Goal: Task Accomplishment & Management: Use online tool/utility

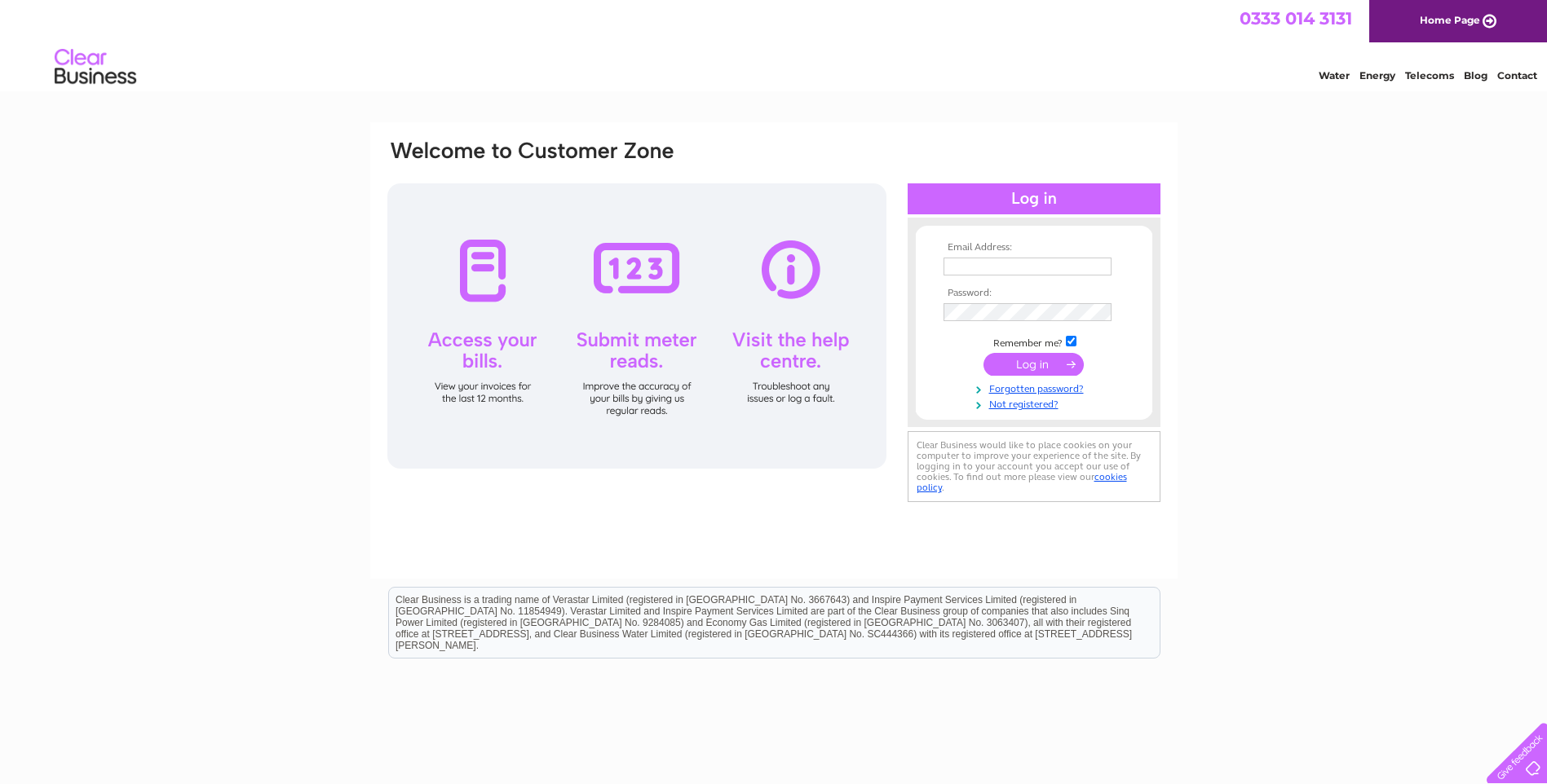
type input "[EMAIL_ADDRESS][DOMAIN_NAME]"
click at [1041, 360] on input "submit" at bounding box center [1034, 364] width 101 height 23
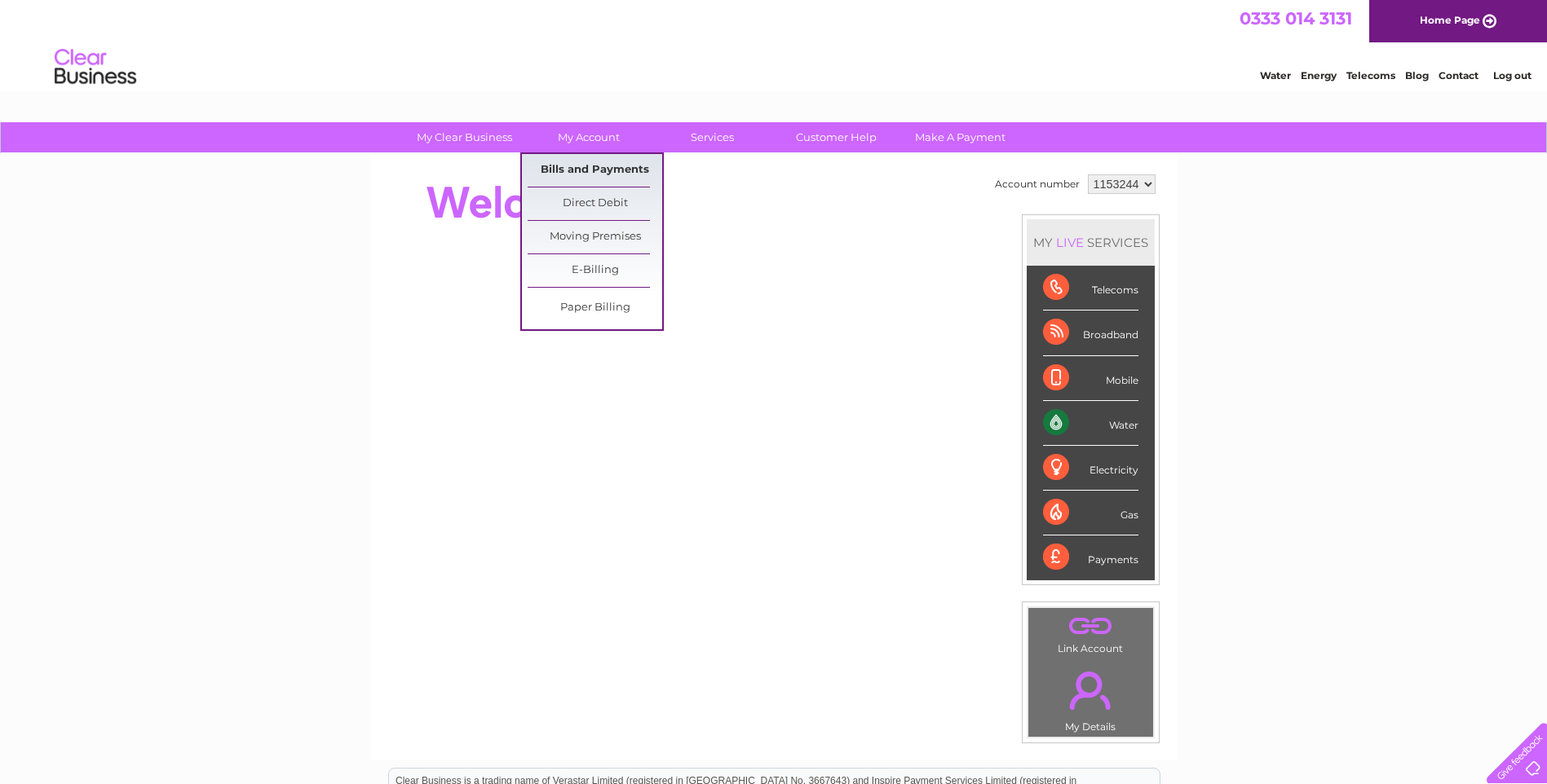
click at [577, 168] on link "Bills and Payments" at bounding box center [595, 170] width 134 height 33
click at [592, 137] on link "My Account" at bounding box center [588, 138] width 134 height 30
click at [595, 164] on link "Bills and Payments" at bounding box center [595, 170] width 134 height 33
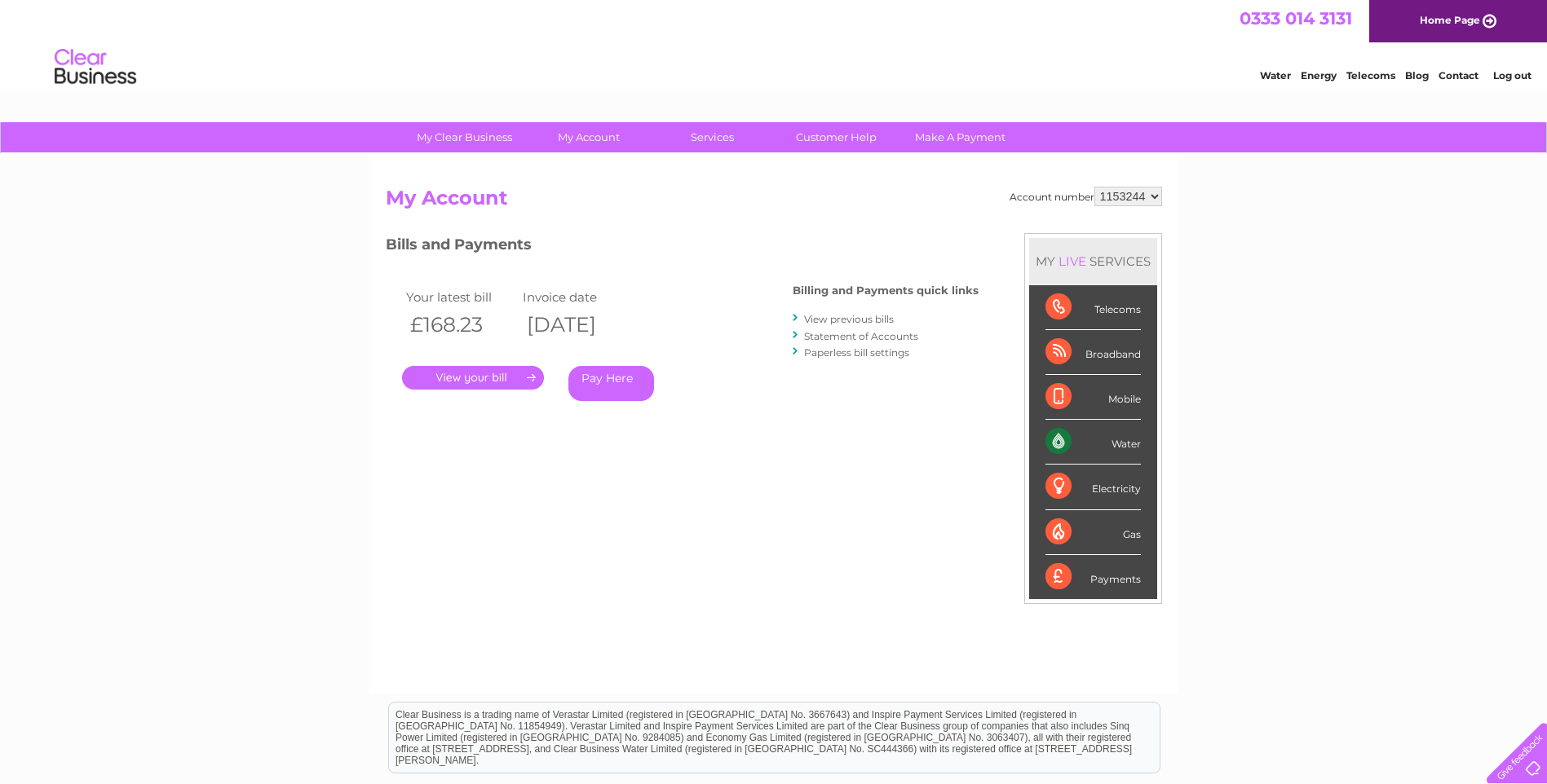
click at [463, 378] on link "." at bounding box center [472, 378] width 142 height 23
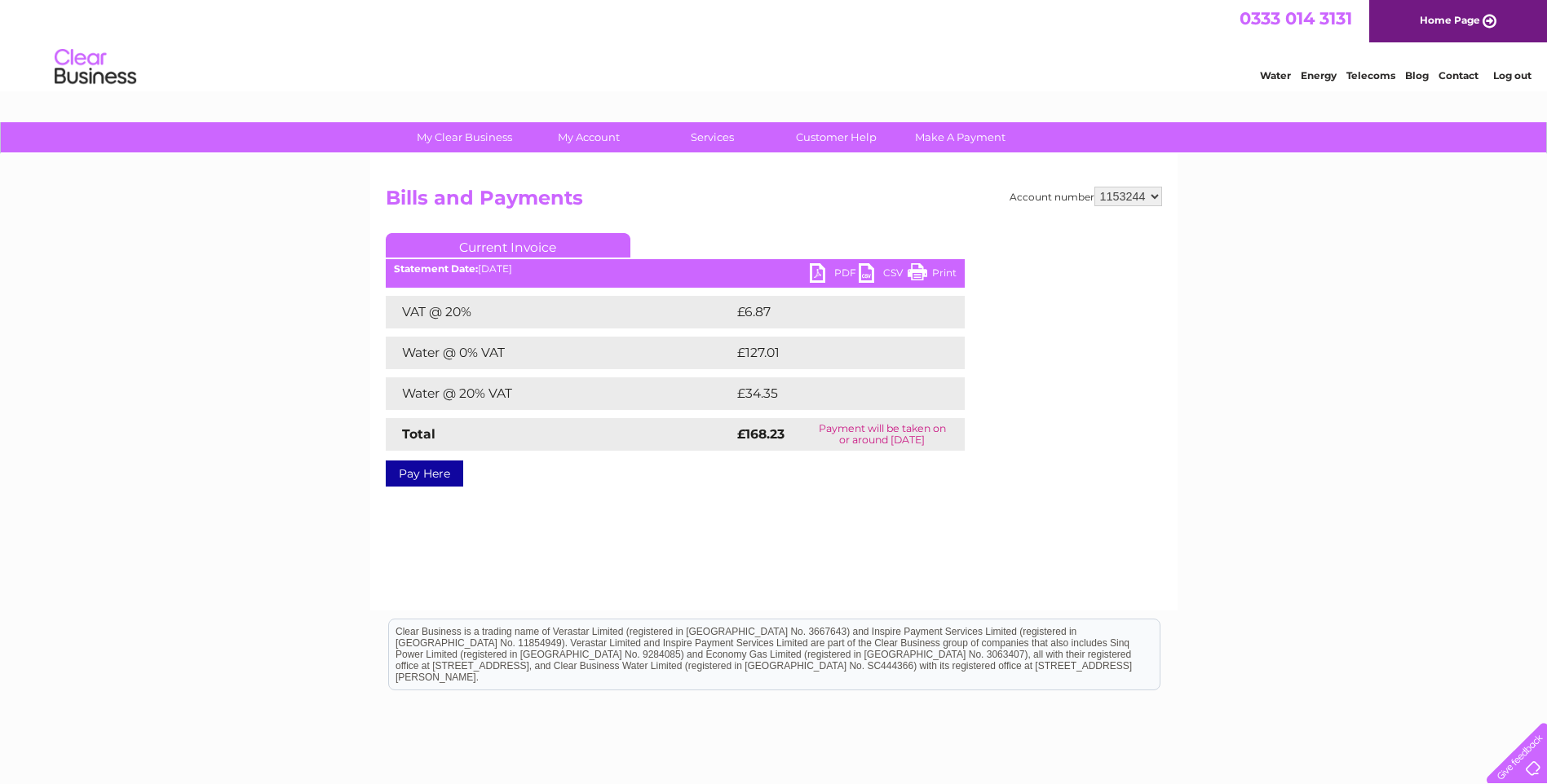
click at [833, 273] on link "PDF" at bounding box center [834, 275] width 49 height 23
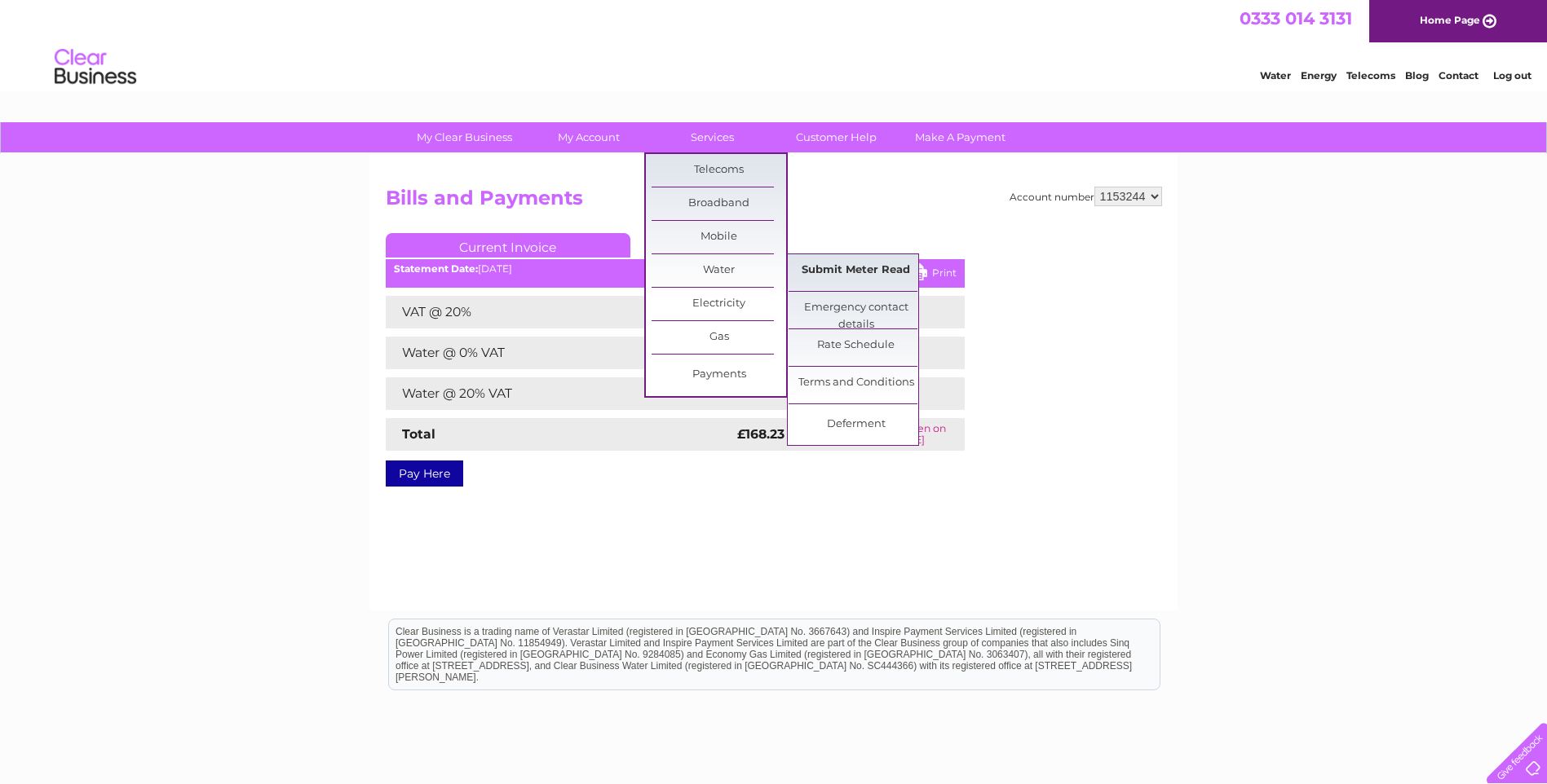
click at [830, 273] on link "Submit Meter Read" at bounding box center [856, 270] width 134 height 33
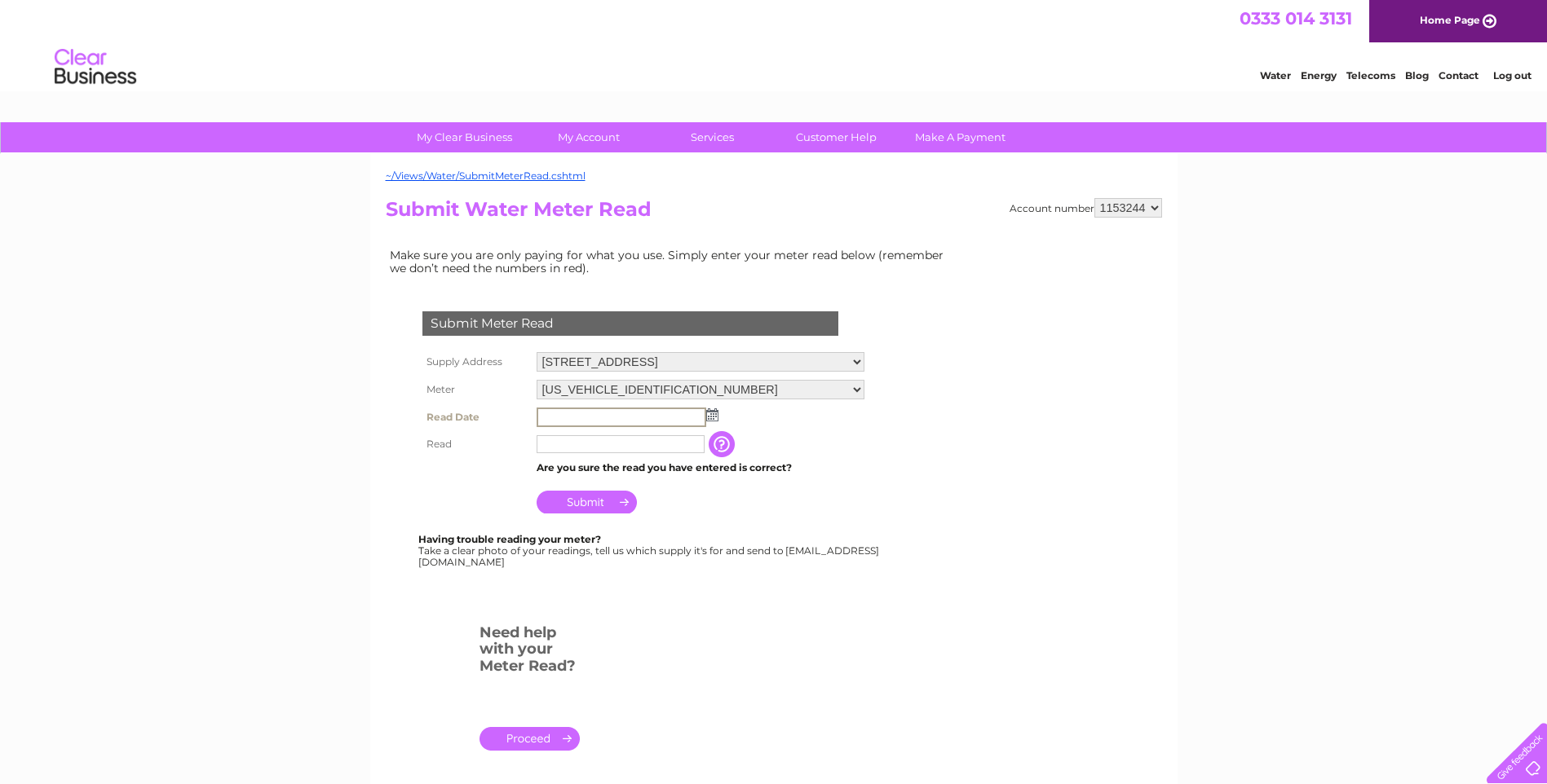
click at [676, 418] on input "text" at bounding box center [622, 417] width 169 height 19
click at [712, 415] on img at bounding box center [711, 414] width 13 height 13
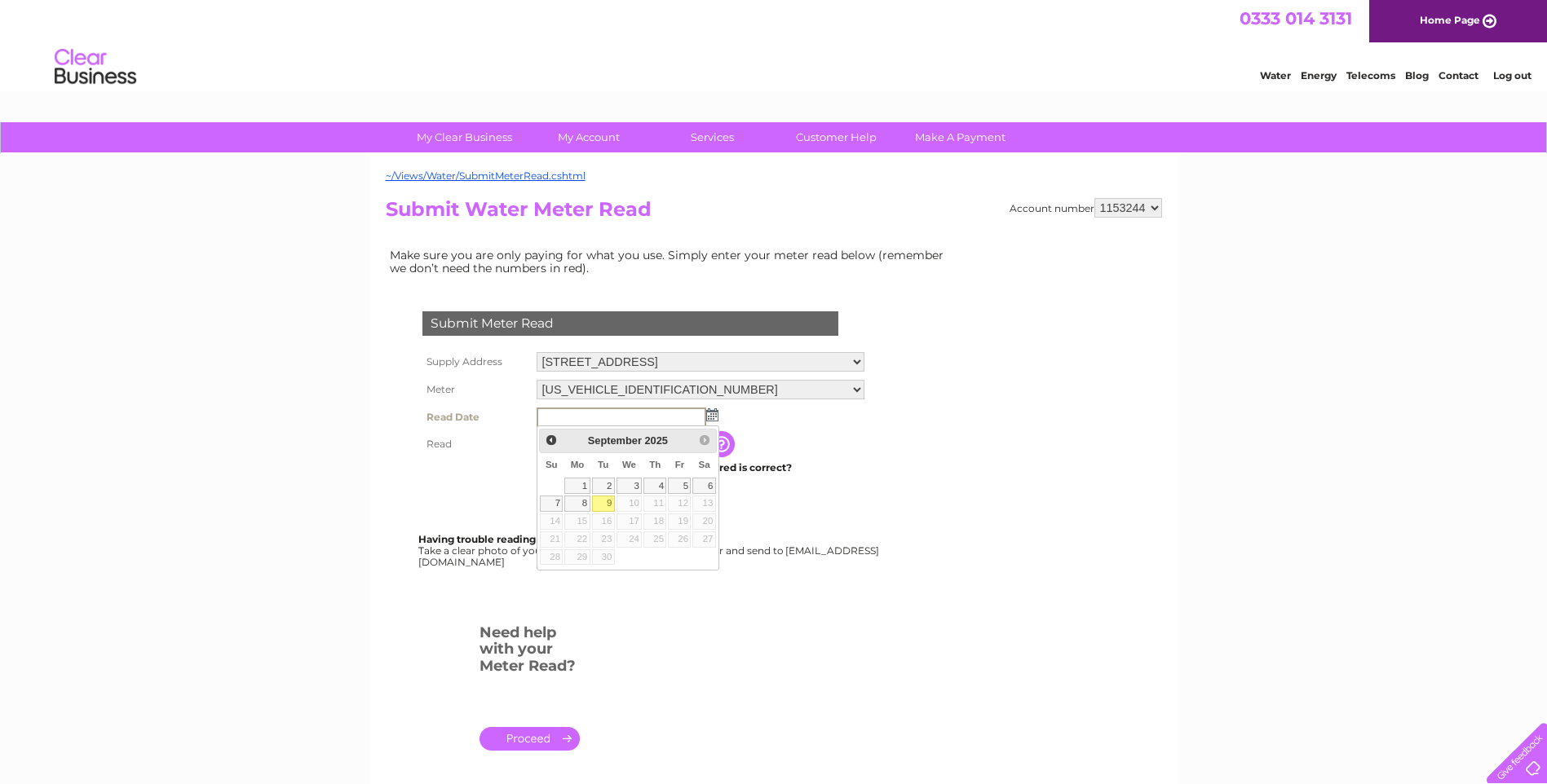
click at [607, 502] on link "9" at bounding box center [603, 503] width 23 height 16
type input "[DATE]"
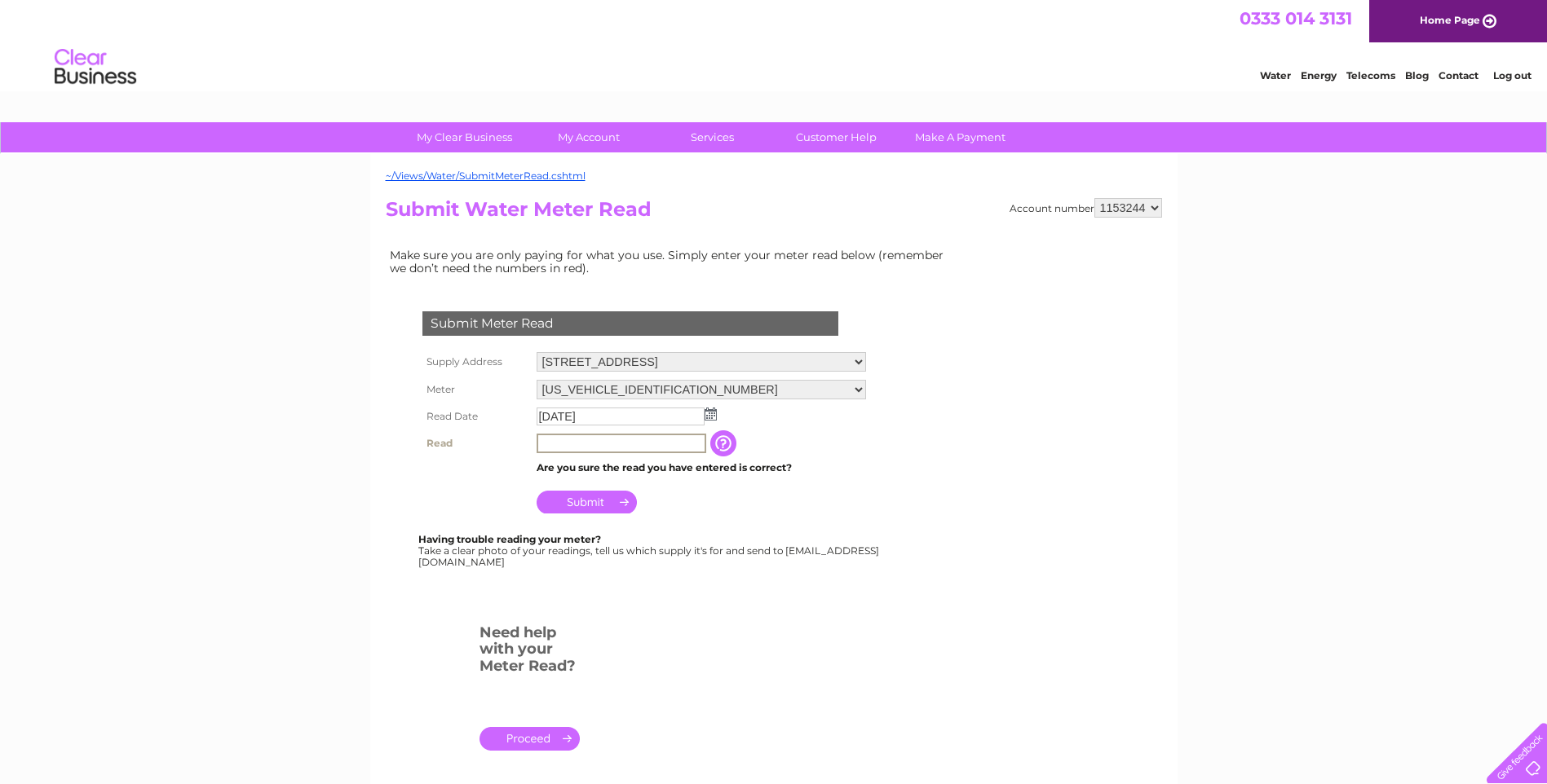
click at [570, 441] on input "text" at bounding box center [622, 443] width 169 height 19
type input "2233"
click at [565, 504] on input "Submit" at bounding box center [587, 501] width 101 height 23
